Goal: Task Accomplishment & Management: Complete application form

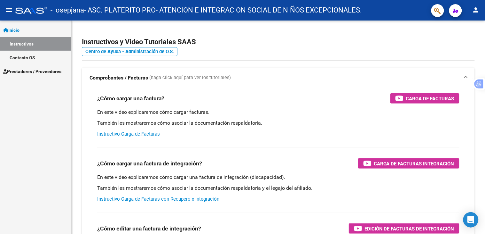
click at [24, 38] on link "Instructivos" at bounding box center [35, 44] width 71 height 14
click at [26, 42] on link "Instructivos" at bounding box center [35, 44] width 71 height 14
click at [20, 78] on div "Inicio Instructivos Contacto OS Prestadores / Proveedores Facturas - Listado/Ca…" at bounding box center [35, 126] width 71 height 213
click at [22, 75] on link "Prestadores / Proveedores" at bounding box center [35, 71] width 71 height 14
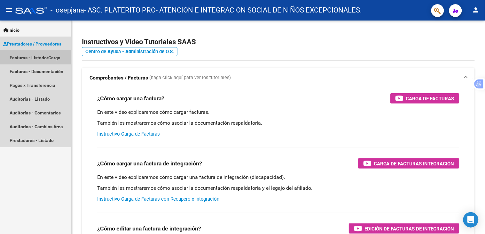
click at [41, 56] on link "Facturas - Listado/Carga" at bounding box center [35, 58] width 71 height 14
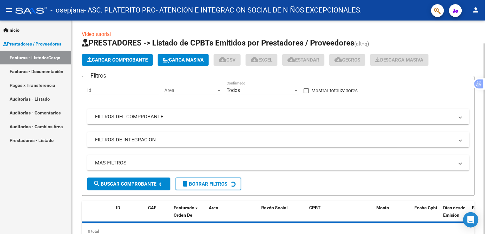
click at [132, 56] on button "Cargar Comprobante" at bounding box center [117, 60] width 71 height 12
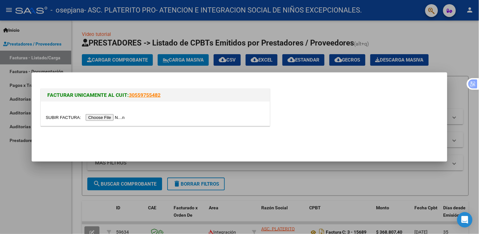
click at [103, 117] on input "file" at bounding box center [86, 117] width 81 height 7
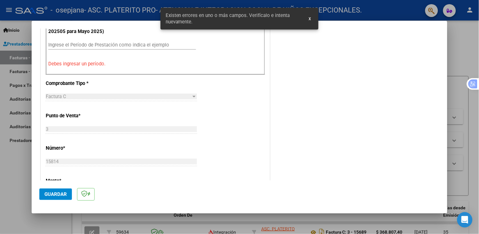
scroll to position [178, 0]
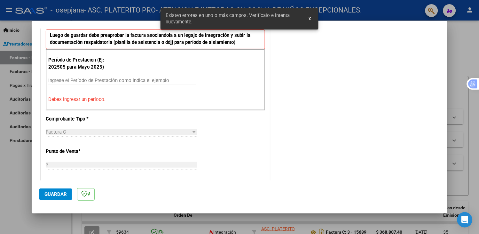
click at [68, 78] on input "Ingrese el Período de Prestación como indica el ejemplo" at bounding box center [122, 80] width 148 height 6
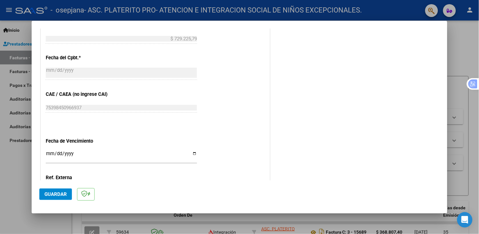
scroll to position [391, 0]
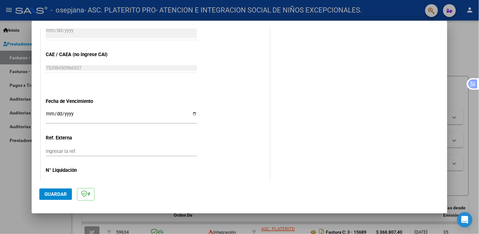
type input "202509"
click at [193, 111] on input "Ingresar la fecha" at bounding box center [121, 116] width 151 height 10
click at [194, 111] on input "[DATE]" at bounding box center [121, 116] width 151 height 10
type input "[DATE]"
click at [62, 194] on span "Guardar" at bounding box center [55, 194] width 22 height 6
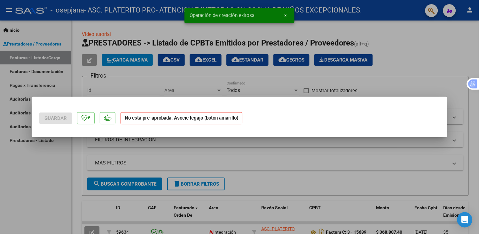
scroll to position [0, 0]
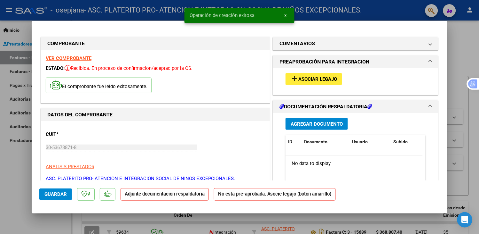
click at [334, 77] on span "Asociar Legajo" at bounding box center [318, 79] width 39 height 6
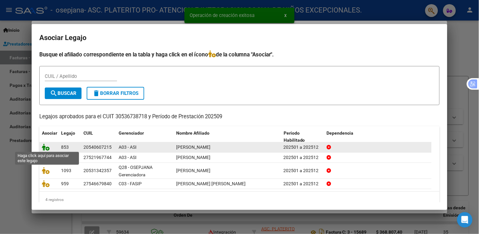
click at [45, 147] on icon at bounding box center [46, 146] width 8 height 7
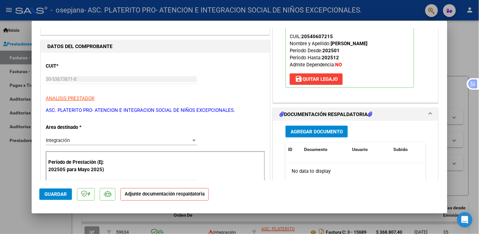
scroll to position [107, 0]
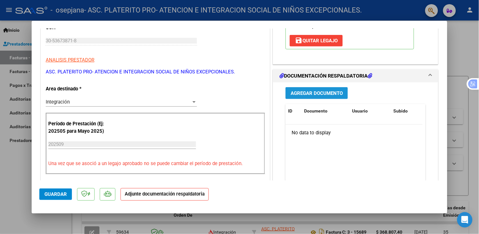
click at [313, 91] on span "Agregar Documento" at bounding box center [317, 93] width 52 height 6
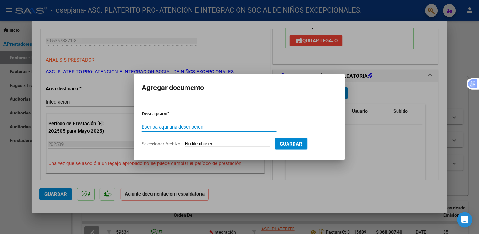
click at [216, 125] on input "Escriba aquí una descripcion" at bounding box center [209, 127] width 135 height 6
type input "planilla de asistencia"
click at [213, 140] on form "Descripcion * planilla de asistencia Escriba aquí una descripcion Seleccionar A…" at bounding box center [240, 128] width 196 height 47
click at [215, 143] on input "Seleccionar Archivo" at bounding box center [227, 144] width 85 height 6
type input "C:\fakepath\Planilla de asistencia [PERSON_NAME] septiembre.pdf"
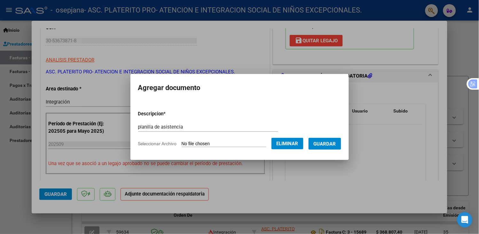
click at [328, 144] on span "Guardar" at bounding box center [325, 144] width 22 height 6
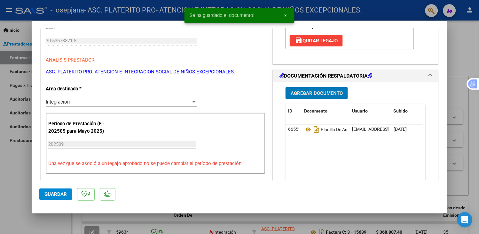
click at [48, 189] on button "Guardar" at bounding box center [55, 194] width 33 height 12
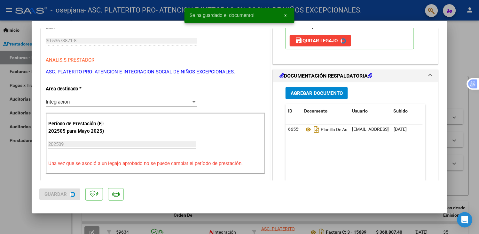
click at [0, 175] on div at bounding box center [239, 117] width 479 height 234
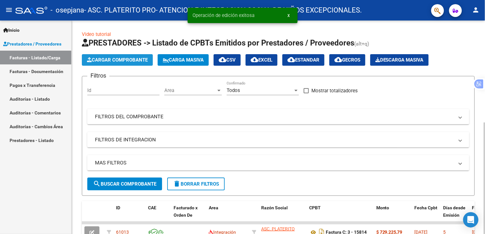
click at [109, 60] on span "Cargar Comprobante" at bounding box center [117, 60] width 61 height 6
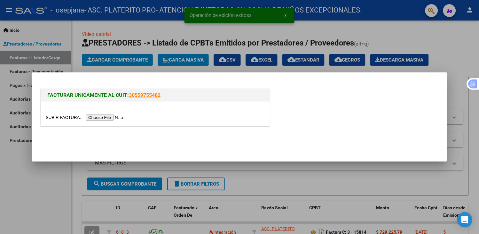
click at [123, 116] on input "file" at bounding box center [86, 117] width 81 height 7
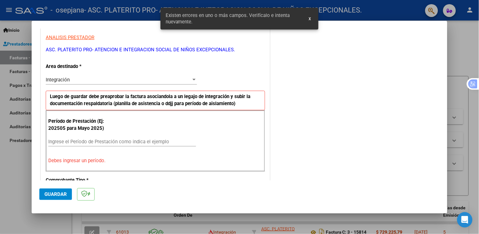
scroll to position [129, 0]
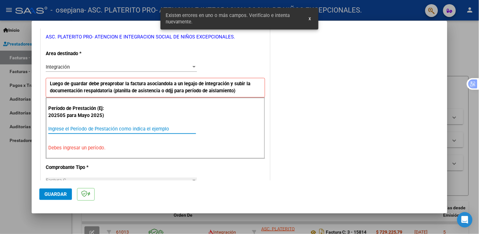
click at [96, 130] on input "Ingrese el Período de Prestación como indica el ejemplo" at bounding box center [122, 129] width 148 height 6
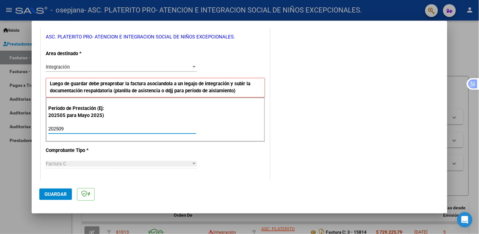
type input "202509"
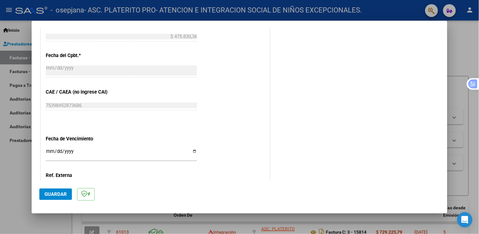
scroll to position [403, 0]
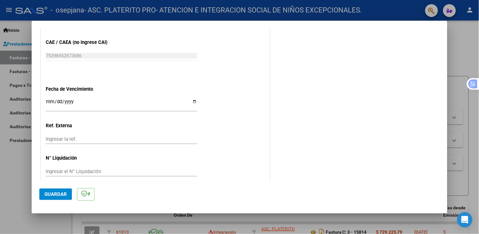
click at [187, 99] on input "Ingresar la fecha" at bounding box center [121, 104] width 151 height 10
click at [190, 99] on input "Ingresar la fecha" at bounding box center [121, 104] width 151 height 10
type input "[DATE]"
click at [60, 193] on span "Guardar" at bounding box center [55, 194] width 22 height 6
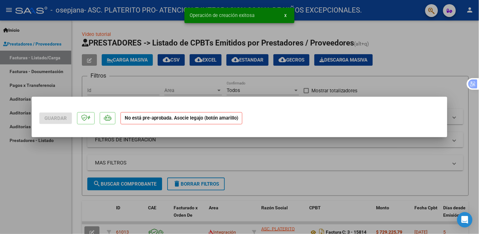
scroll to position [0, 0]
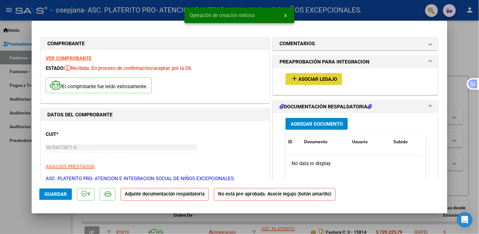
click at [325, 74] on button "add Asociar Legajo" at bounding box center [314, 79] width 57 height 12
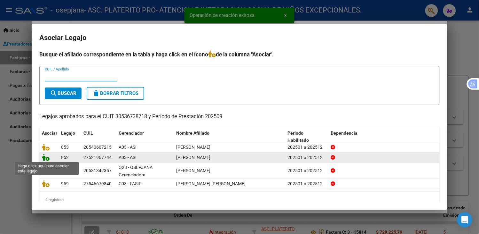
click at [46, 159] on icon at bounding box center [46, 157] width 8 height 7
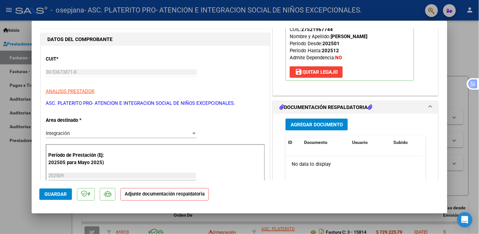
scroll to position [107, 0]
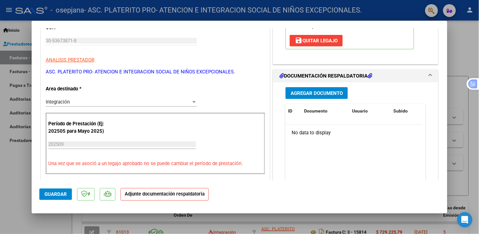
click at [306, 90] on button "Agregar Documento" at bounding box center [317, 93] width 62 height 12
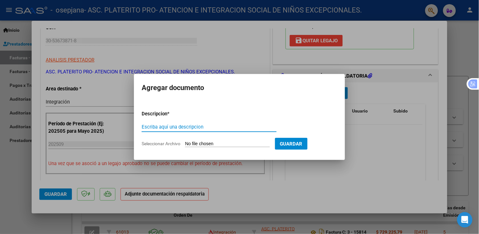
click at [241, 125] on input "Escriba aquí una descripcion" at bounding box center [209, 127] width 135 height 6
type input "planilla de asistencia"
click at [234, 143] on input "Seleccionar Archivo" at bounding box center [227, 144] width 85 height 6
type input "C:\fakepath\Planilla de asistencia [PERSON_NAME] septiembre.pdf"
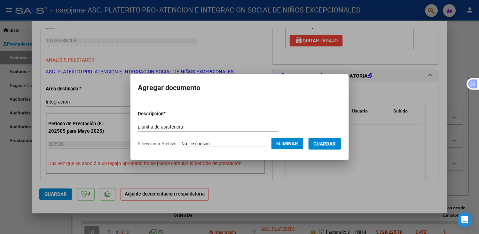
click at [326, 140] on span "Guardar" at bounding box center [325, 143] width 22 height 6
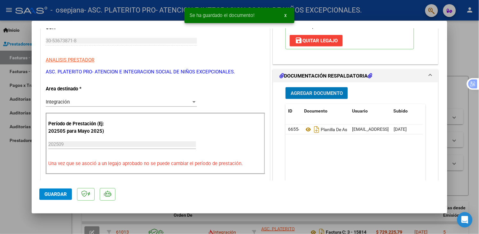
click at [45, 194] on span "Guardar" at bounding box center [55, 194] width 22 height 6
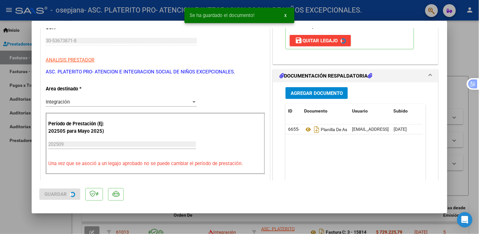
click at [20, 189] on div at bounding box center [239, 117] width 479 height 234
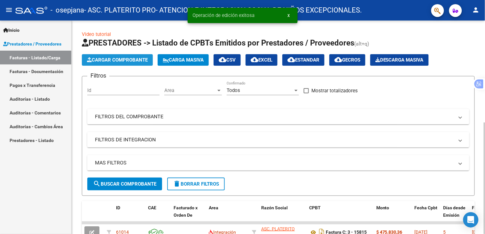
click at [107, 59] on span "Cargar Comprobante" at bounding box center [117, 60] width 61 height 6
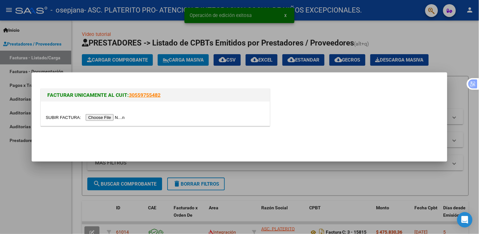
click at [113, 119] on input "file" at bounding box center [86, 117] width 81 height 7
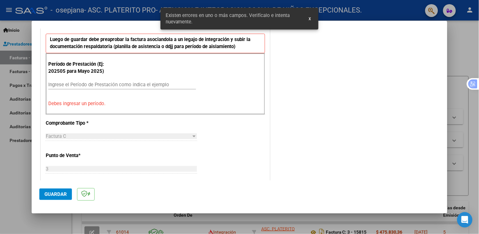
scroll to position [142, 0]
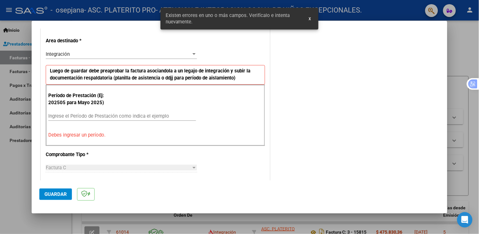
click at [116, 113] on input "Ingrese el Período de Prestación como indica el ejemplo" at bounding box center [122, 116] width 148 height 6
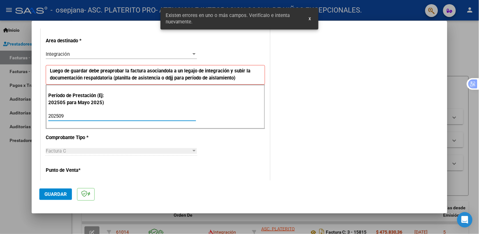
type input "202509"
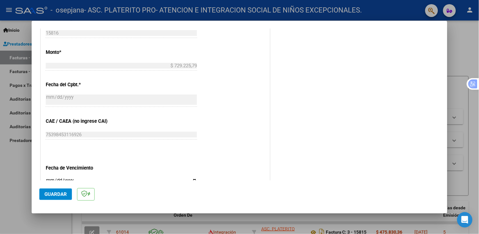
scroll to position [391, 0]
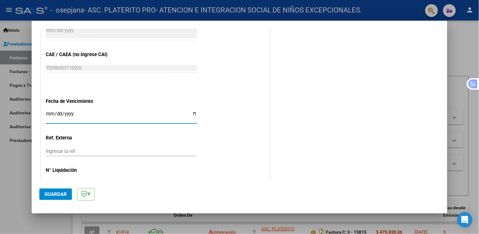
click at [191, 111] on input "Ingresar la fecha" at bounding box center [121, 116] width 151 height 10
type input "[DATE]"
click at [60, 196] on span "Guardar" at bounding box center [55, 194] width 22 height 6
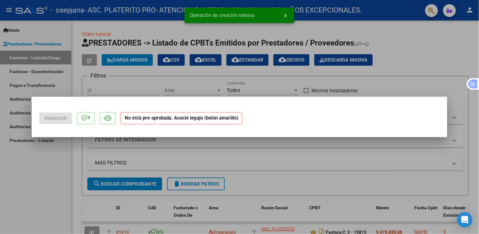
scroll to position [0, 0]
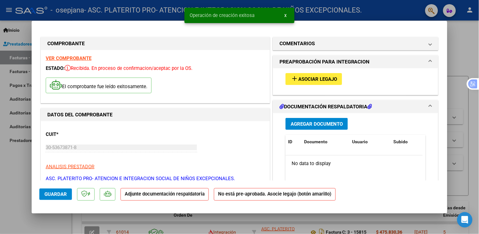
click at [320, 80] on span "Asociar Legajo" at bounding box center [318, 79] width 39 height 6
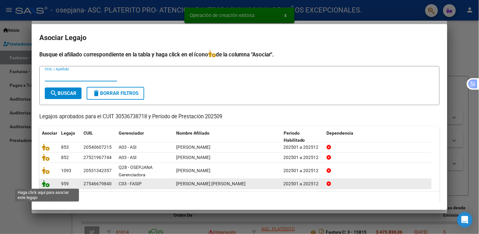
click at [46, 183] on icon at bounding box center [46, 183] width 8 height 7
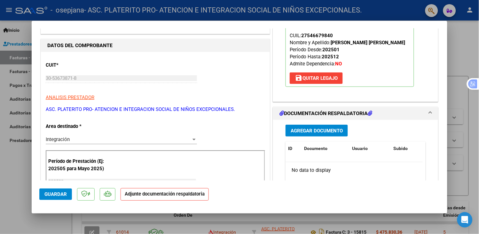
scroll to position [71, 0]
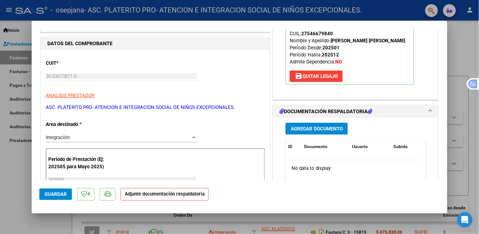
click at [310, 118] on div "Agregar Documento ID Documento Usuario Subido Acción No data to display 0 total…" at bounding box center [356, 182] width 150 height 128
click at [309, 126] on span "Agregar Documento" at bounding box center [317, 129] width 52 height 6
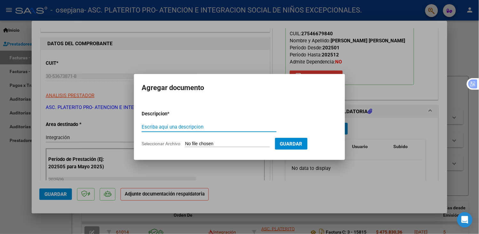
click at [239, 125] on input "Escriba aquí una descripcion" at bounding box center [209, 127] width 135 height 6
type input "planilla de asistencia"
click at [238, 145] on input "Seleccionar Archivo" at bounding box center [227, 144] width 85 height 6
type input "C:\fakepath\Planilla de asistencia [PERSON_NAME] [PERSON_NAME] septiembre.pdf"
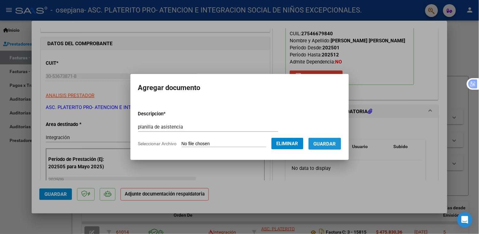
click at [327, 147] on button "Guardar" at bounding box center [325, 144] width 33 height 12
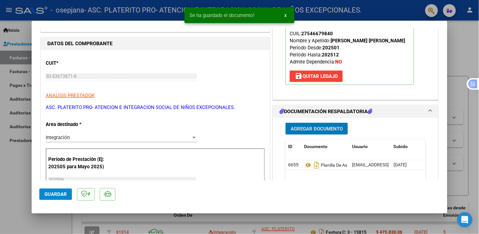
click at [52, 192] on span "Guardar" at bounding box center [55, 194] width 22 height 6
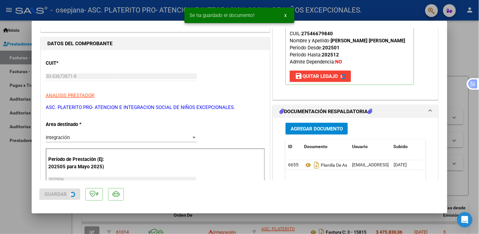
click at [20, 187] on div at bounding box center [239, 117] width 479 height 234
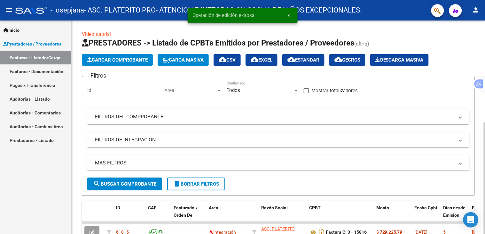
click at [139, 57] on span "Cargar Comprobante" at bounding box center [117, 60] width 61 height 6
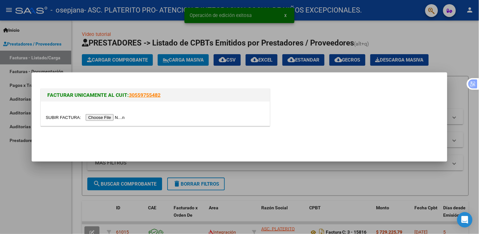
click at [127, 116] on input "file" at bounding box center [86, 117] width 81 height 7
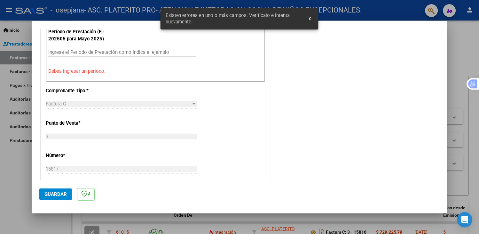
scroll to position [135, 0]
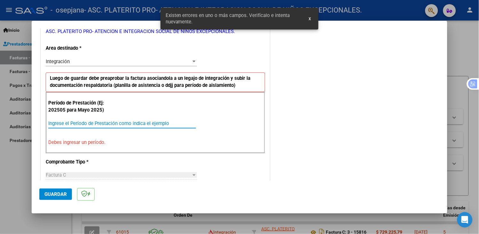
click at [109, 122] on input "Ingrese el Período de Prestación como indica el ejemplo" at bounding box center [122, 123] width 148 height 6
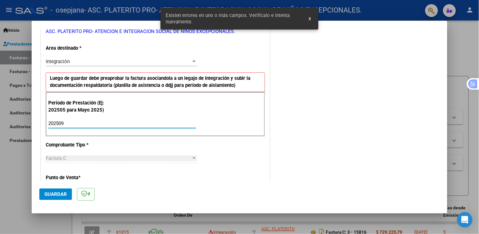
type input "202509"
click at [142, 142] on div "CUIT * 30-53673871-8 Ingresar CUIT ANALISIS PRESTADOR ASC. PLATERITO PRO- ATENC…" at bounding box center [155, 215] width 229 height 482
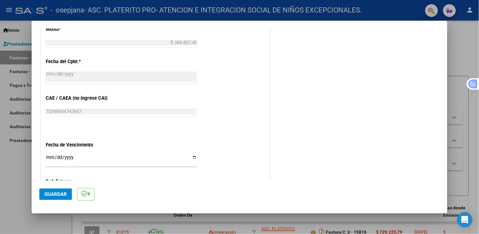
scroll to position [383, 0]
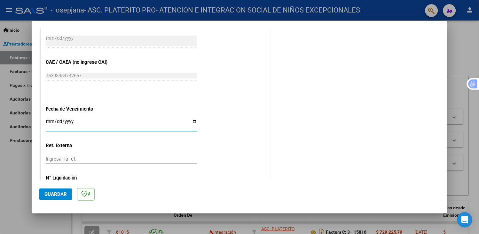
click at [194, 119] on input "Ingresar la fecha" at bounding box center [121, 124] width 151 height 10
click at [190, 119] on input "[DATE]" at bounding box center [121, 124] width 151 height 10
type input "[DATE]"
click at [56, 193] on span "Guardar" at bounding box center [55, 194] width 22 height 6
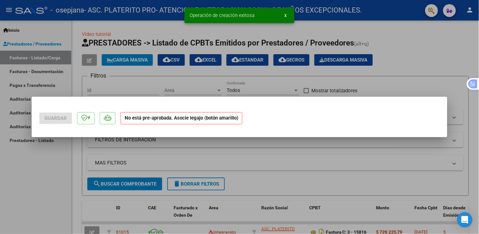
scroll to position [0, 0]
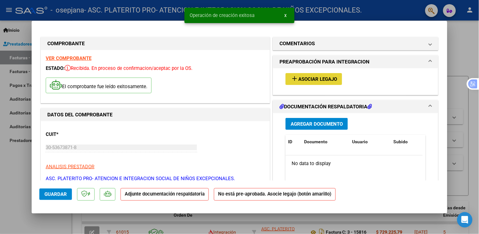
click at [322, 81] on span "Asociar Legajo" at bounding box center [318, 79] width 39 height 6
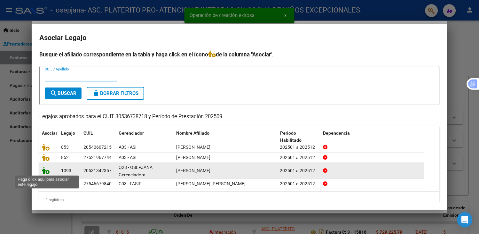
click at [44, 172] on icon at bounding box center [46, 170] width 8 height 7
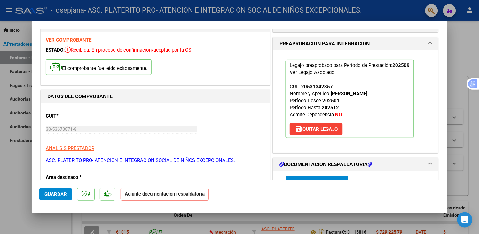
scroll to position [71, 0]
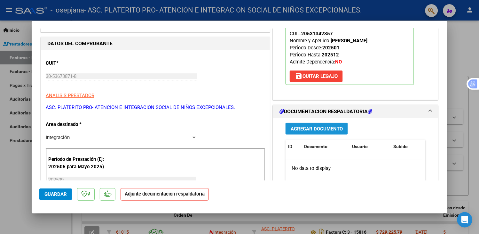
click at [295, 124] on button "Agregar Documento" at bounding box center [317, 129] width 62 height 12
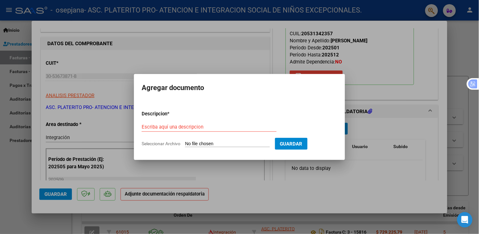
click at [214, 133] on div "Escriba aquí una descripcion" at bounding box center [209, 130] width 135 height 16
click at [215, 129] on input "Escriba aquí una descripcion" at bounding box center [209, 127] width 135 height 6
click at [178, 129] on input "Escriba aquí una descripcion" at bounding box center [209, 127] width 135 height 6
click at [163, 110] on p "Descripcion *" at bounding box center [171, 113] width 59 height 7
click at [160, 129] on input "Escriba aquí una descripcion" at bounding box center [209, 127] width 135 height 6
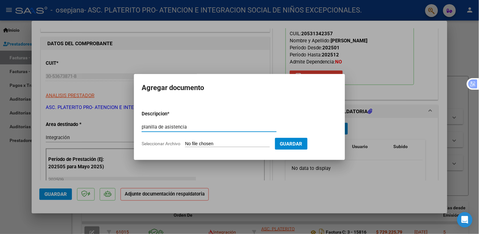
type input "planilla de asistencia"
click at [193, 138] on form "Descripcion * planilla de asistencia Escriba aquí una descripcion Seleccionar A…" at bounding box center [240, 128] width 196 height 47
click at [194, 140] on form "Descripcion * planilla de asistencia Escriba aquí una descripcion Seleccionar A…" at bounding box center [240, 128] width 196 height 47
click at [200, 143] on input "Seleccionar Archivo" at bounding box center [227, 144] width 85 height 6
type input "C:\fakepath\Planilla de asistencia [PERSON_NAME] septiembre.pdf"
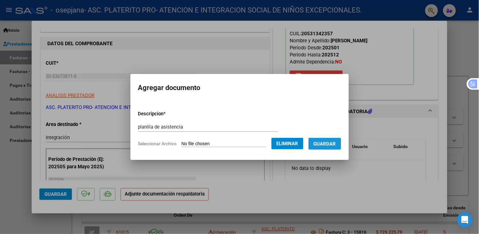
click at [324, 145] on span "Guardar" at bounding box center [325, 144] width 22 height 6
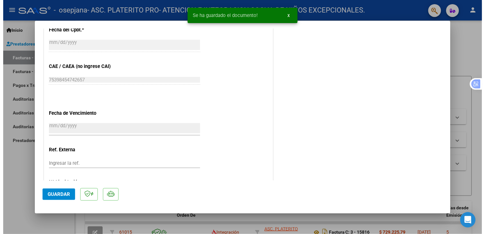
scroll to position [413, 0]
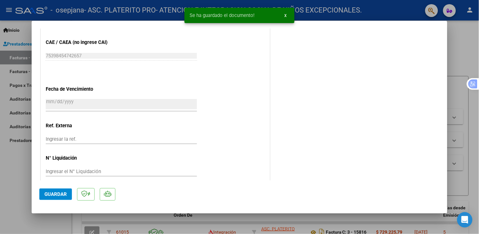
click at [57, 191] on span "Guardar" at bounding box center [55, 194] width 22 height 6
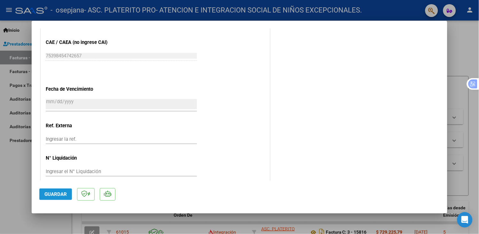
click at [57, 194] on span "Guardar" at bounding box center [55, 194] width 22 height 6
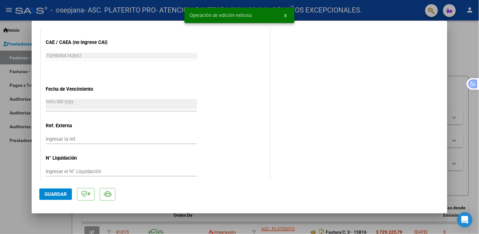
click at [13, 193] on div at bounding box center [239, 117] width 479 height 234
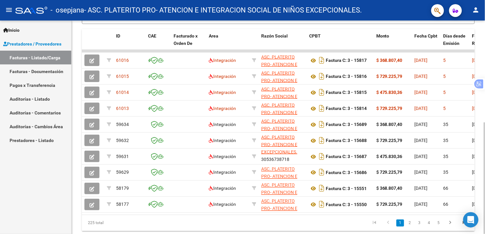
scroll to position [195, 0]
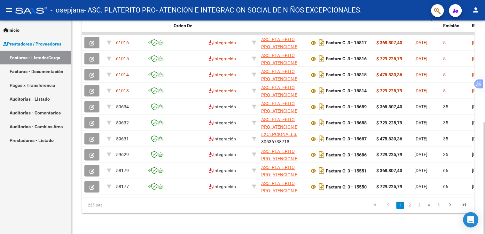
click at [483, 169] on div "Video tutorial PRESTADORES -> Listado de CPBTs Emitidos por Prestadores / Prove…" at bounding box center [279, 32] width 415 height 402
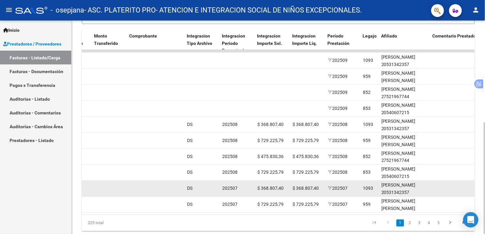
scroll to position [159, 0]
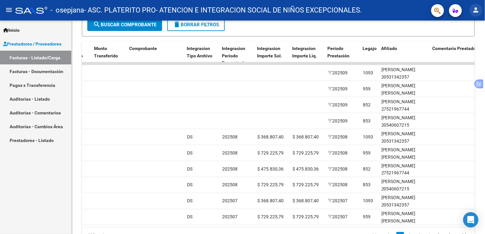
click at [478, 13] on mat-icon "person" at bounding box center [477, 10] width 8 height 8
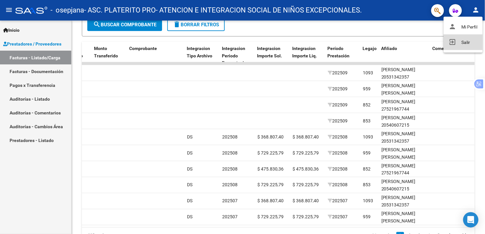
click at [469, 37] on button "exit_to_app Salir" at bounding box center [463, 42] width 39 height 15
